Goal: Information Seeking & Learning: Learn about a topic

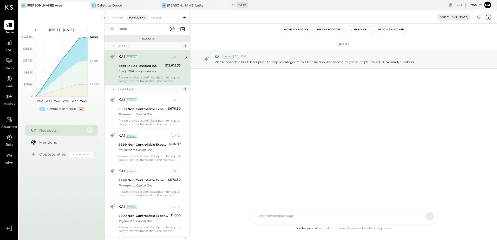
click at [238, 5] on div "+ 276" at bounding box center [241, 5] width 11 height 6
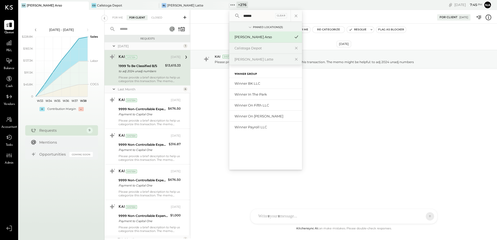
type input "******"
click at [267, 106] on div "Winner on Fifth LLC" at bounding box center [262, 105] width 56 height 5
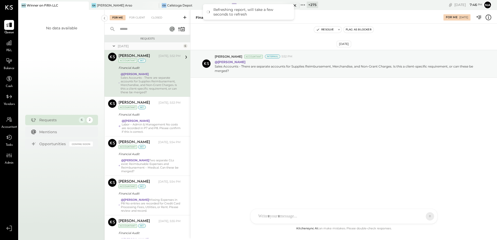
click at [234, 3] on div "BL" at bounding box center [234, 5] width 5 height 5
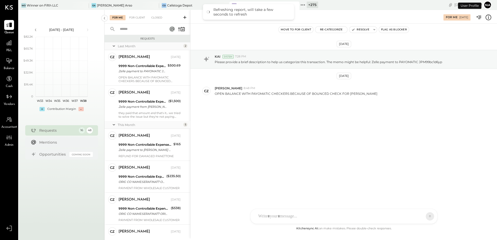
click at [310, 6] on div "+ 275" at bounding box center [312, 5] width 11 height 6
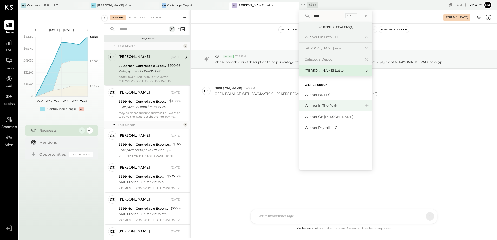
type input "****"
click at [344, 105] on div "Winner in the Park" at bounding box center [333, 105] width 56 height 5
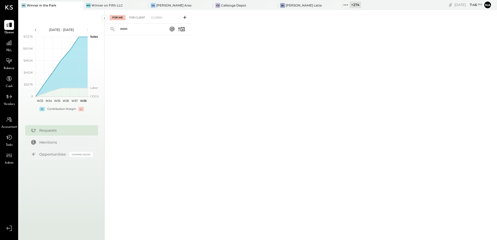
click at [132, 20] on div "For Client" at bounding box center [137, 17] width 21 height 5
click at [12, 43] on icon at bounding box center [8, 42] width 5 height 5
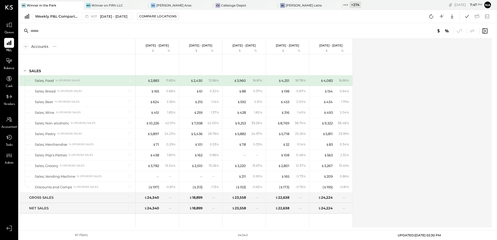
click at [349, 7] on div "+ 274" at bounding box center [354, 5] width 11 height 6
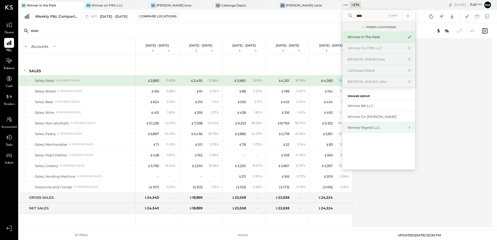
type input "****"
click at [367, 129] on div "Winner Payroll LLC" at bounding box center [375, 127] width 56 height 5
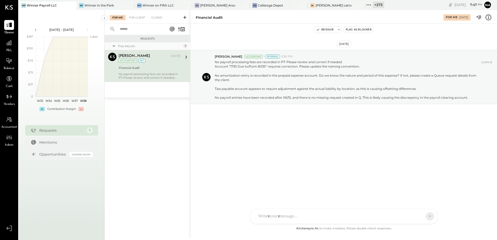
click at [373, 3] on div "+ 273" at bounding box center [378, 5] width 11 height 6
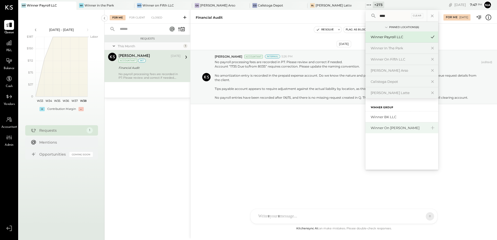
type input "****"
click at [385, 128] on div "Winner on [PERSON_NAME]" at bounding box center [399, 128] width 56 height 5
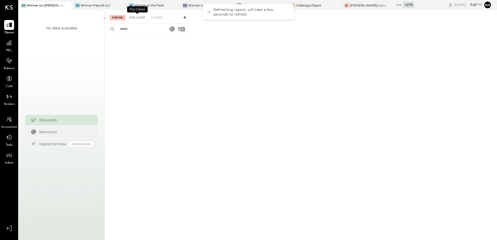
click at [142, 19] on div "For Client" at bounding box center [137, 17] width 21 height 5
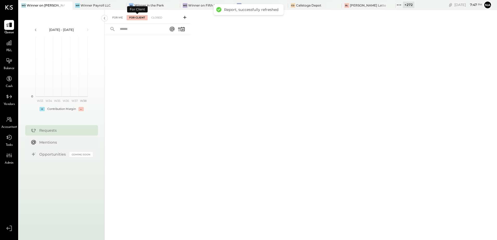
click at [121, 19] on div "For Me" at bounding box center [118, 17] width 16 height 5
click at [138, 19] on div "For Client" at bounding box center [137, 17] width 21 height 5
click at [160, 18] on div "Closed" at bounding box center [157, 17] width 16 height 5
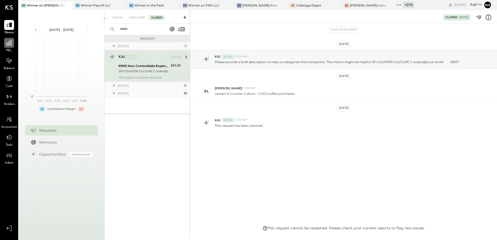
click at [12, 44] on icon at bounding box center [9, 42] width 7 height 7
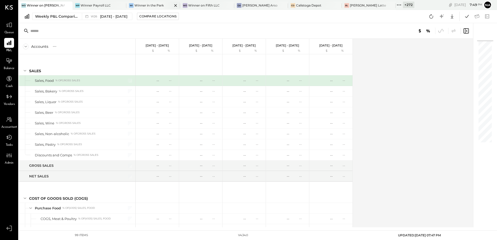
click at [146, 6] on div "Winner in the Park" at bounding box center [148, 5] width 29 height 4
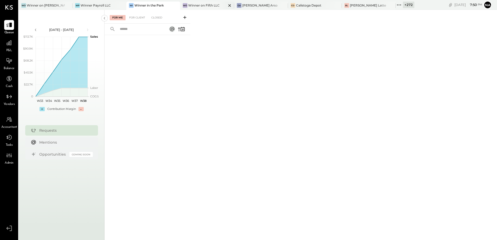
click at [189, 5] on div "Winner on Fifth LLC" at bounding box center [203, 5] width 31 height 4
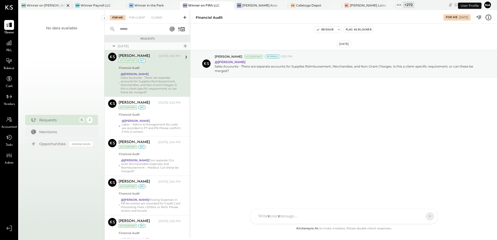
click at [44, 8] on div "Wo Winner on Franklin" at bounding box center [46, 6] width 54 height 8
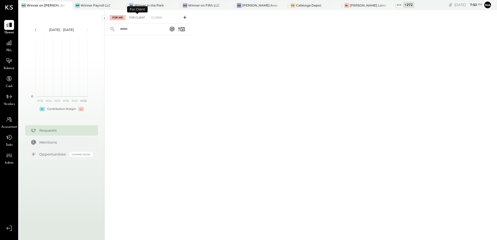
click at [135, 19] on div "For Client" at bounding box center [137, 17] width 21 height 5
click at [9, 46] on div at bounding box center [9, 43] width 10 height 10
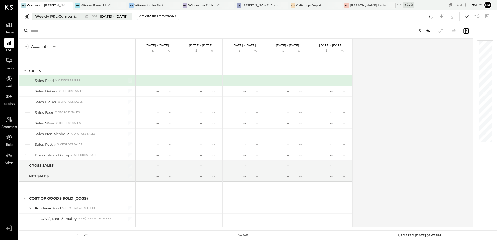
click at [60, 19] on div "Weekly P&L Comparison" at bounding box center [57, 16] width 44 height 5
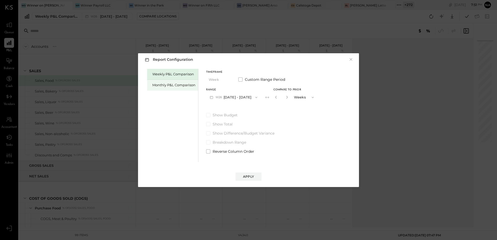
click at [181, 85] on div "Monthly P&L Comparison" at bounding box center [173, 85] width 43 height 5
click at [234, 93] on button "M06 [DATE] - [DATE]" at bounding box center [233, 98] width 55 height 10
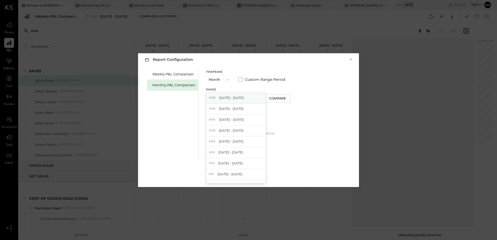
click at [249, 99] on div "M06 [DATE] - [DATE]" at bounding box center [235, 98] width 59 height 11
click at [270, 97] on div "Compare" at bounding box center [277, 98] width 17 height 4
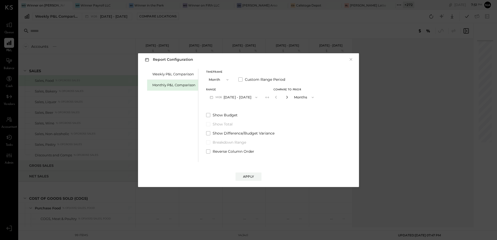
click at [286, 97] on icon "button" at bounding box center [286, 97] width 3 height 3
click at [285, 99] on icon "button" at bounding box center [286, 97] width 3 height 3
type input "*"
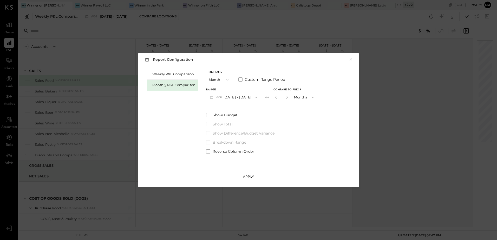
click at [250, 173] on button "Apply" at bounding box center [248, 177] width 26 height 8
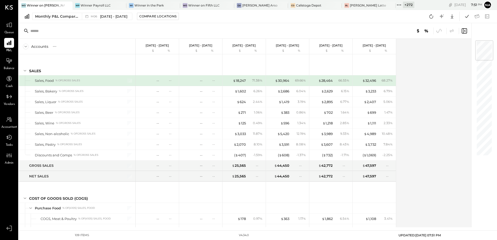
click at [403, 5] on div "+ 272" at bounding box center [408, 5] width 11 height 6
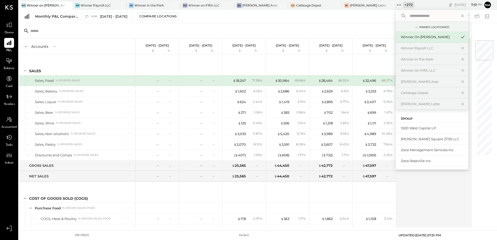
type input "*"
type input "******"
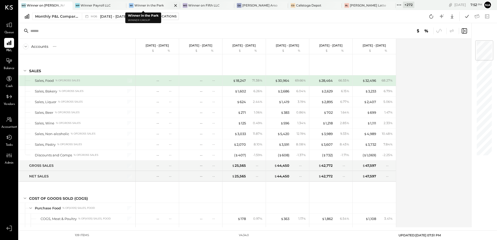
click at [162, 3] on div at bounding box center [171, 6] width 18 height 8
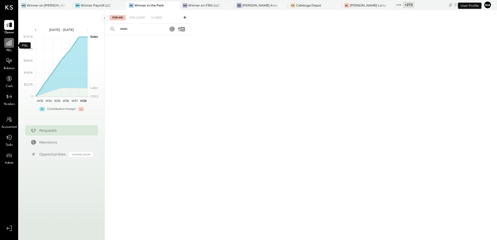
click at [8, 46] on icon at bounding box center [9, 42] width 7 height 7
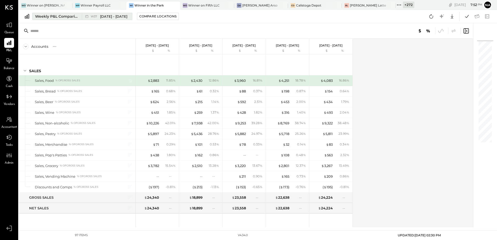
click at [45, 18] on div "Weekly P&L Comparison" at bounding box center [57, 16] width 44 height 5
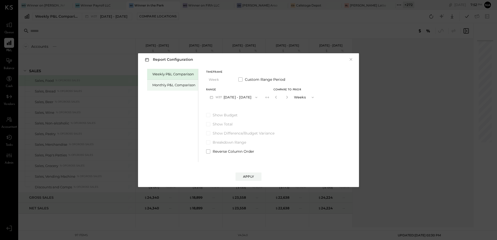
click at [153, 80] on div "Monthly P&L Comparison" at bounding box center [172, 85] width 51 height 11
click at [253, 175] on div "Apply" at bounding box center [248, 176] width 11 height 4
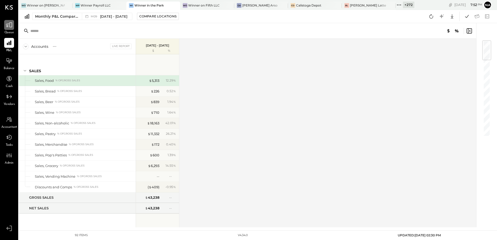
click at [5, 28] on div at bounding box center [9, 25] width 10 height 10
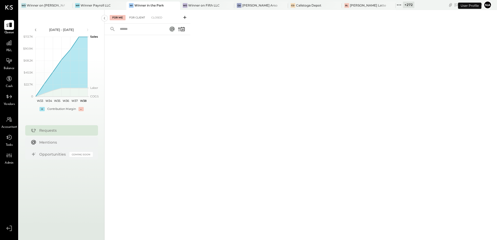
click at [141, 18] on div "For Client" at bounding box center [137, 17] width 21 height 5
click at [159, 15] on div "Closed" at bounding box center [157, 17] width 16 height 5
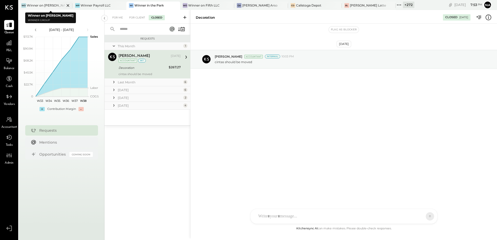
click at [54, 5] on div at bounding box center [63, 6] width 18 height 8
